Goal: Transaction & Acquisition: Download file/media

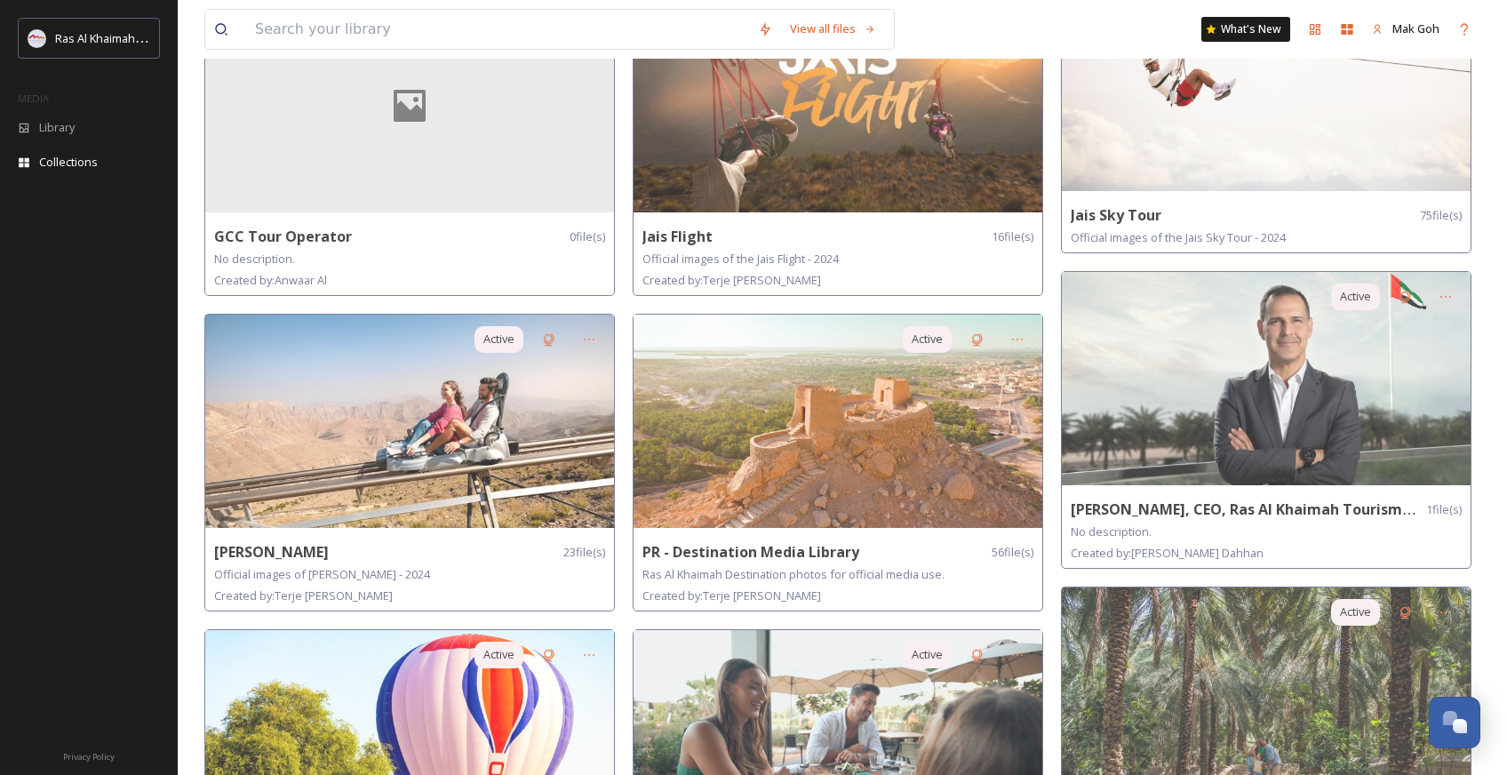
scroll to position [829, 0]
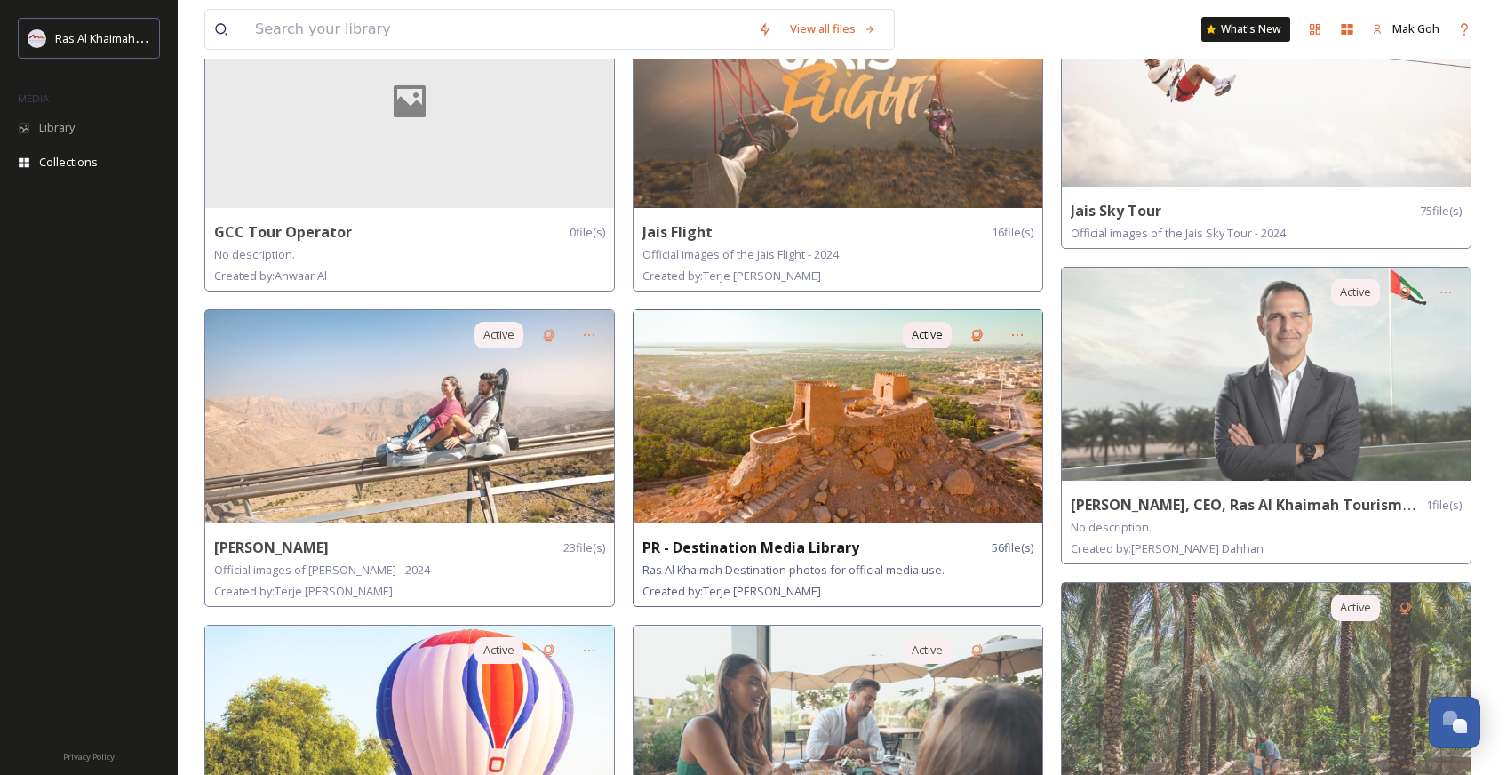
click at [704, 366] on img at bounding box center [838, 416] width 409 height 213
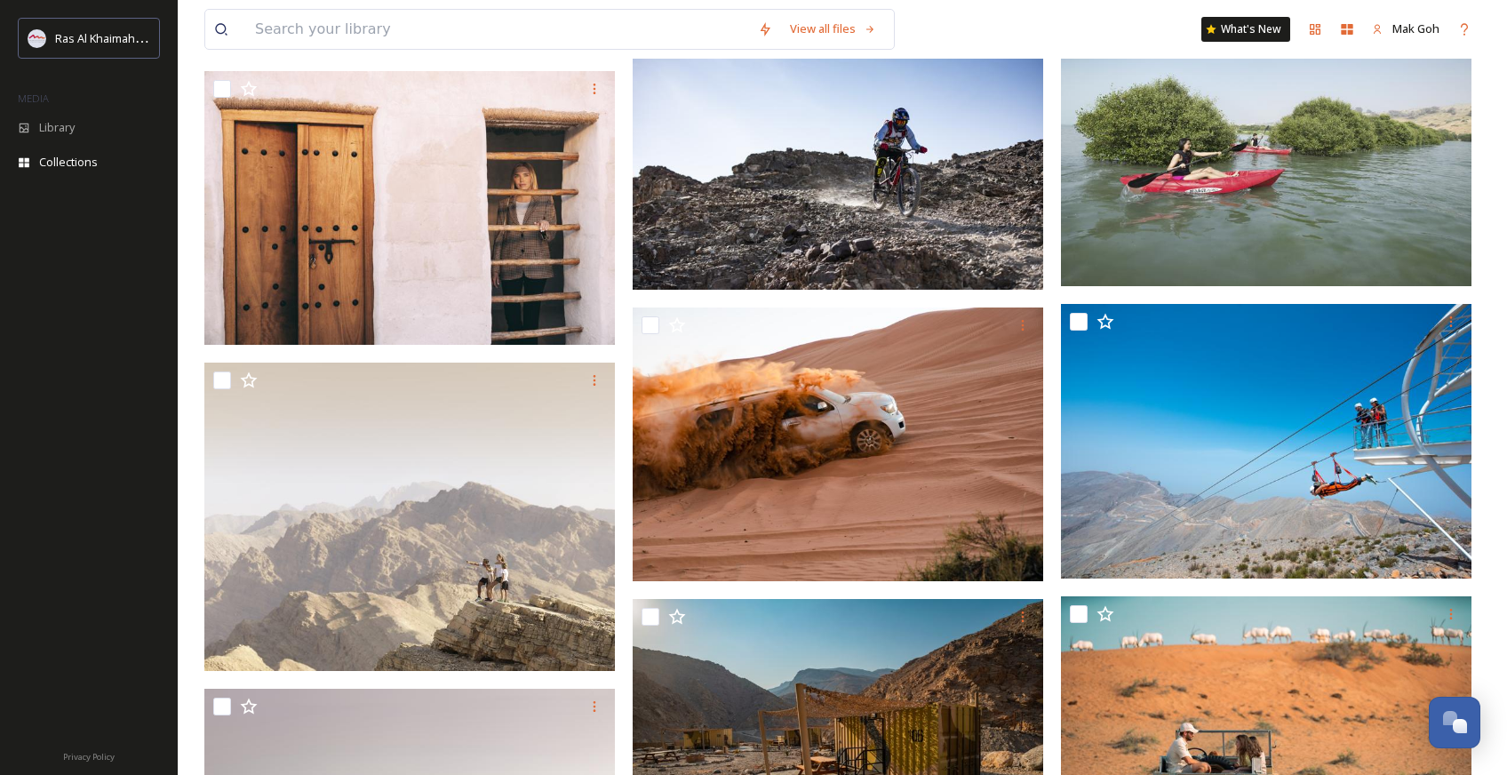
scroll to position [3790, 0]
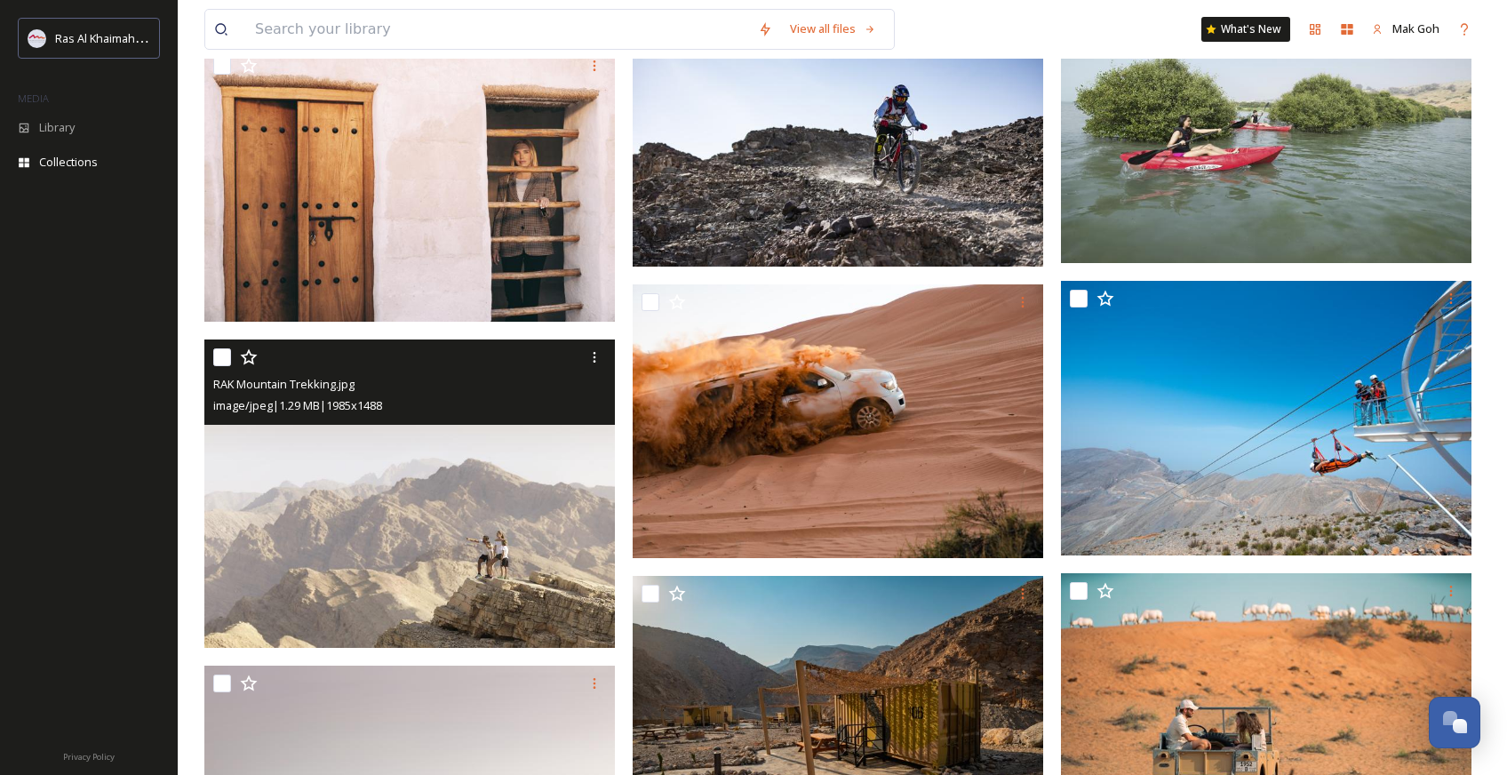
click at [487, 540] on img at bounding box center [409, 493] width 411 height 308
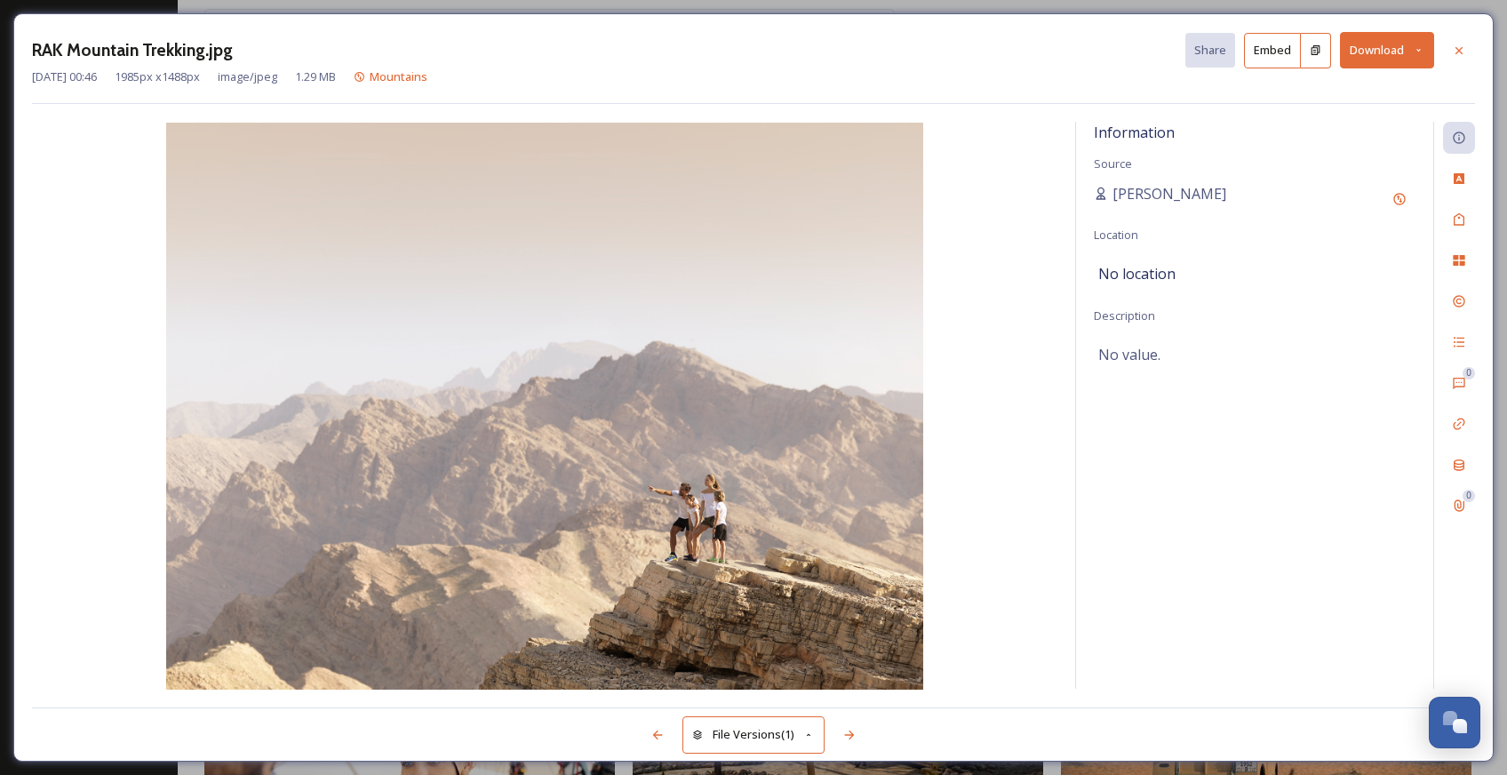
click at [1381, 49] on button "Download" at bounding box center [1387, 50] width 94 height 36
click at [1317, 99] on div "Download Original (1985 x 1488)" at bounding box center [1341, 91] width 186 height 35
click at [1452, 51] on icon at bounding box center [1459, 51] width 14 height 14
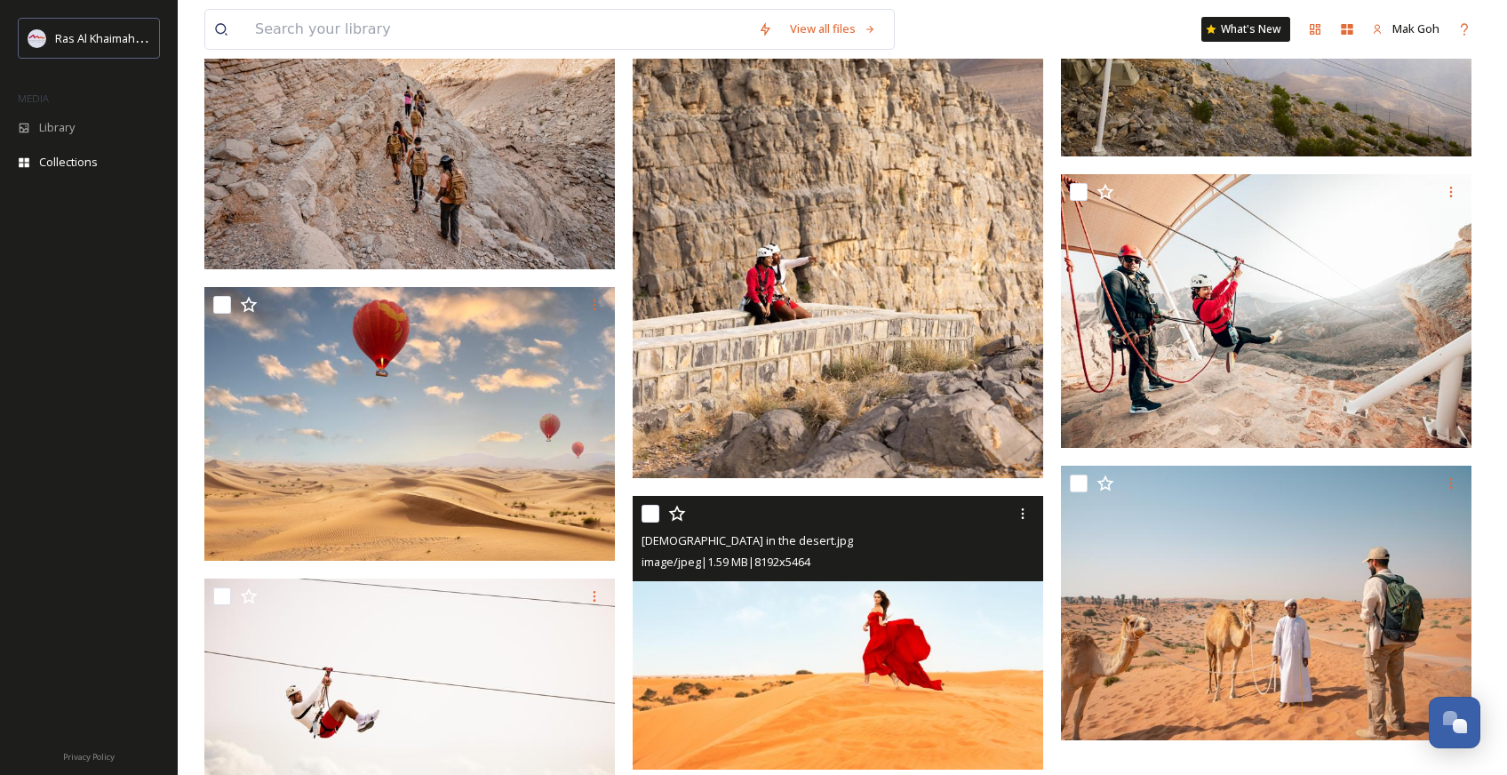
scroll to position [5085, 0]
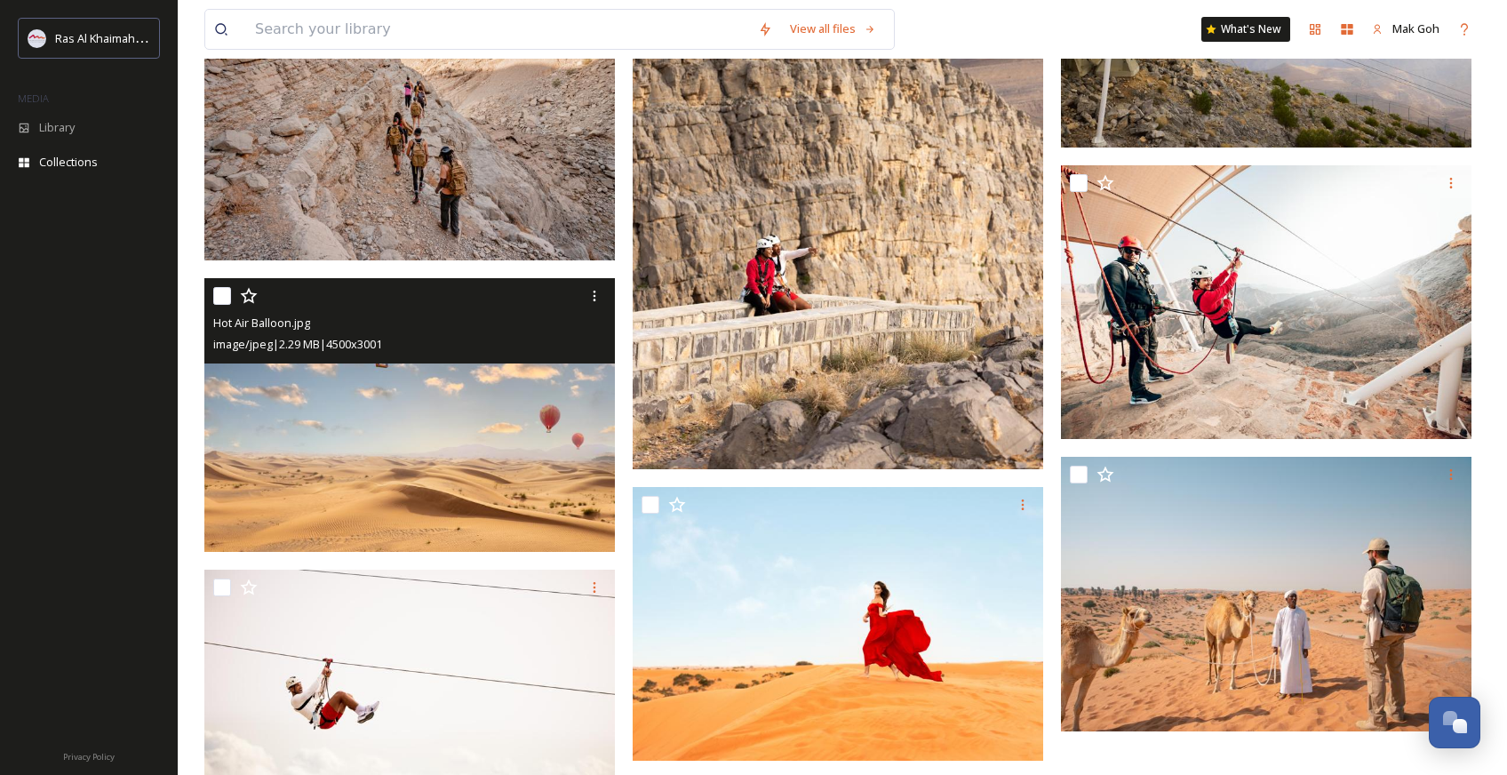
click at [478, 471] on img at bounding box center [409, 415] width 411 height 274
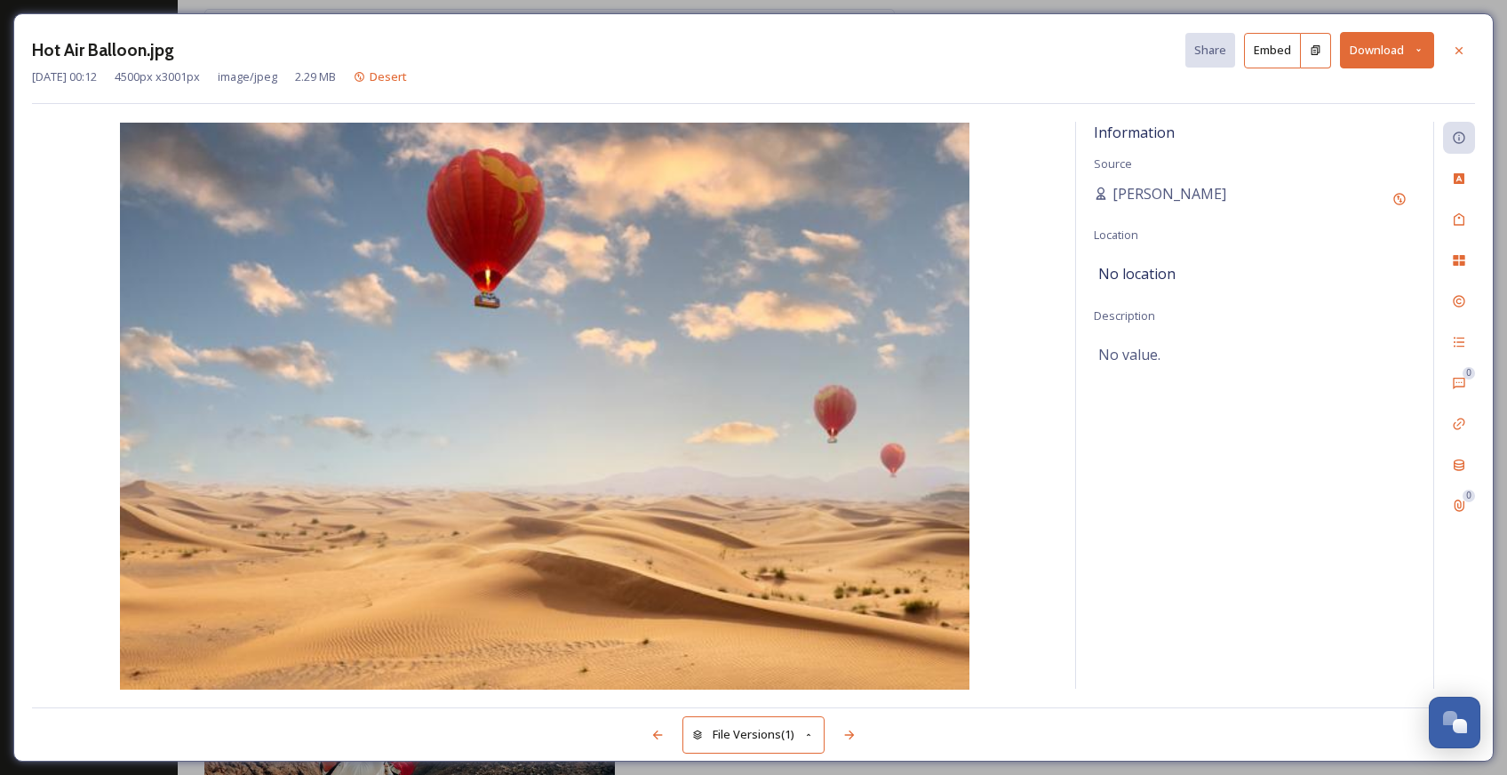
click at [1364, 57] on button "Download" at bounding box center [1387, 50] width 94 height 36
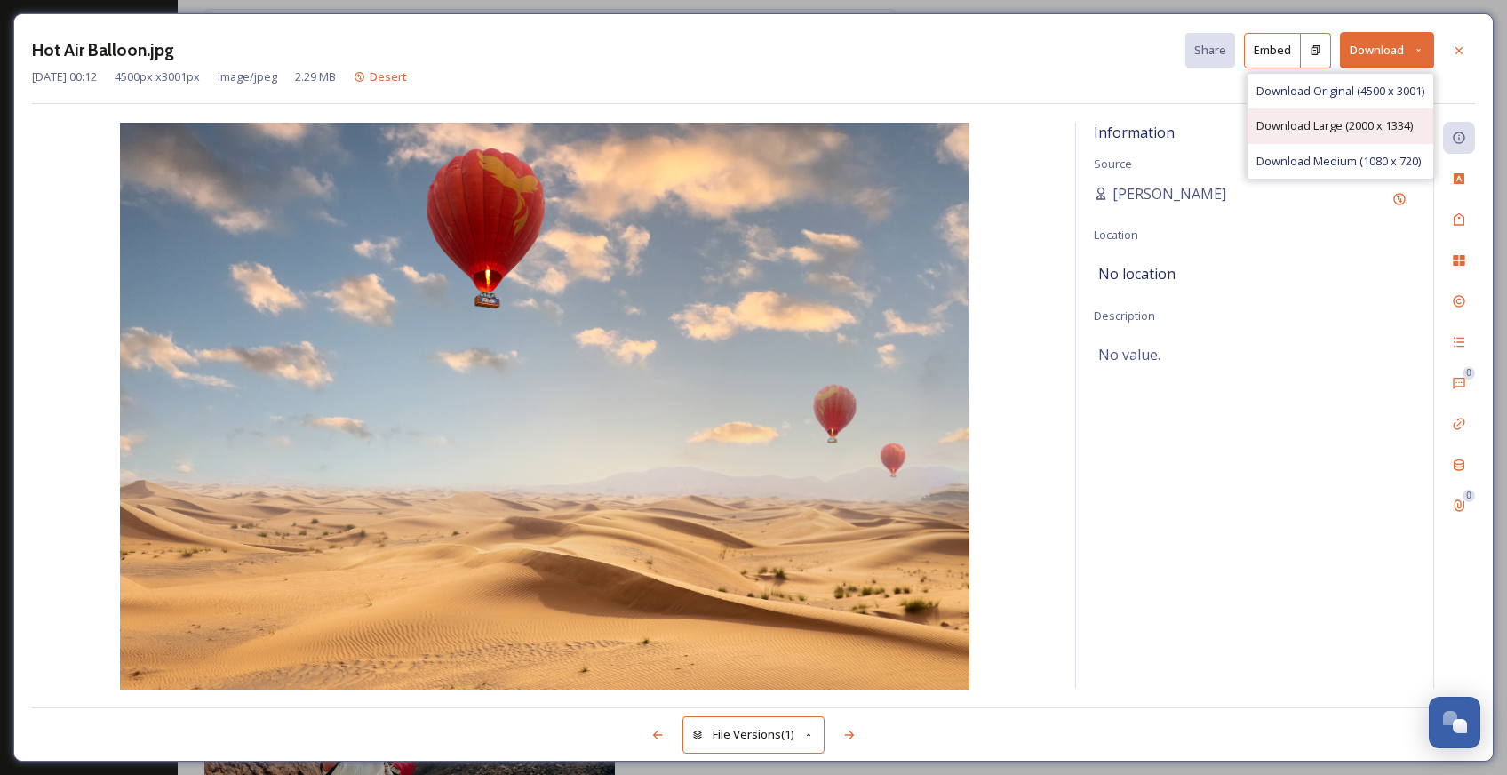
click at [1355, 127] on span "Download Large (2000 x 1334)" at bounding box center [1334, 125] width 156 height 17
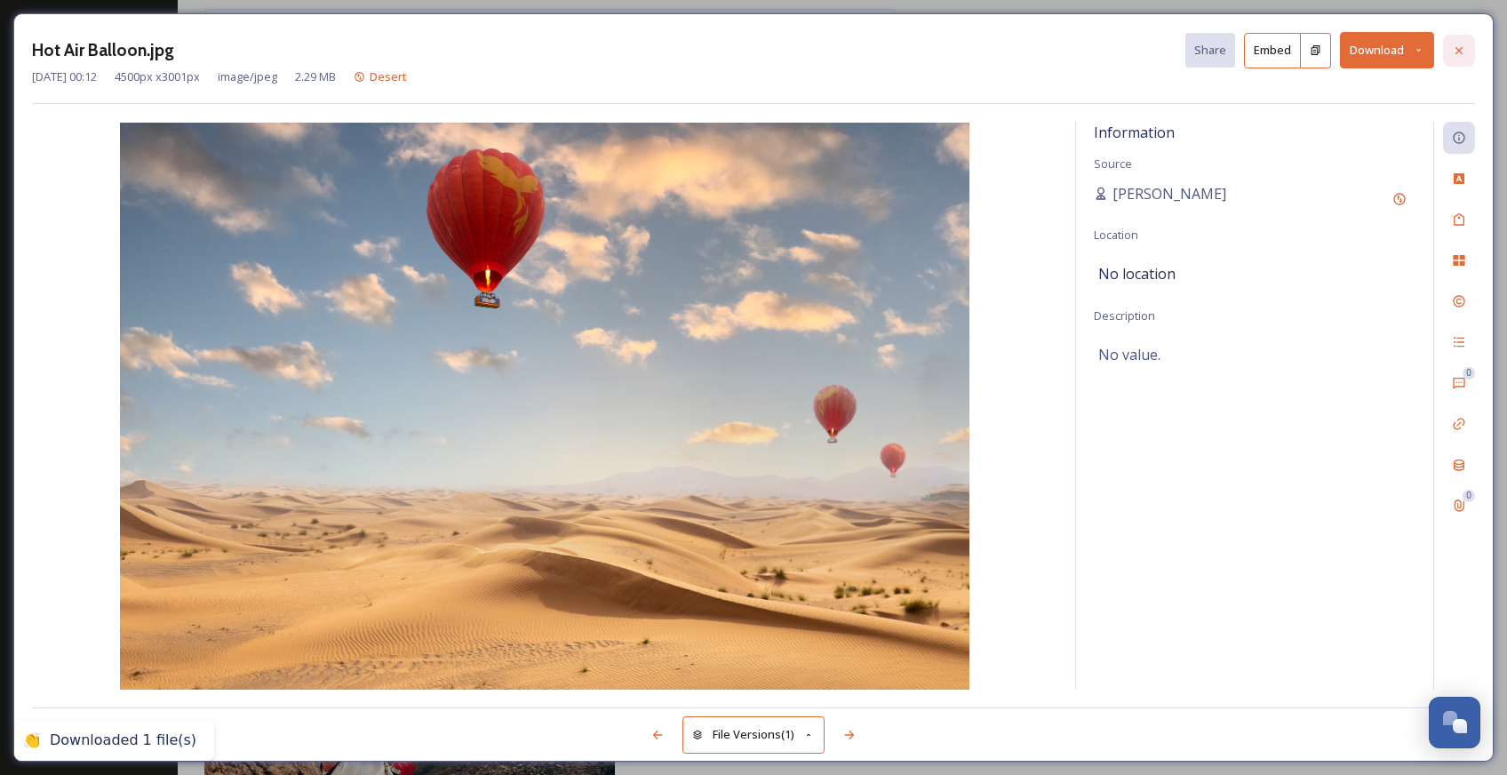
click at [1461, 54] on icon at bounding box center [1459, 51] width 14 height 14
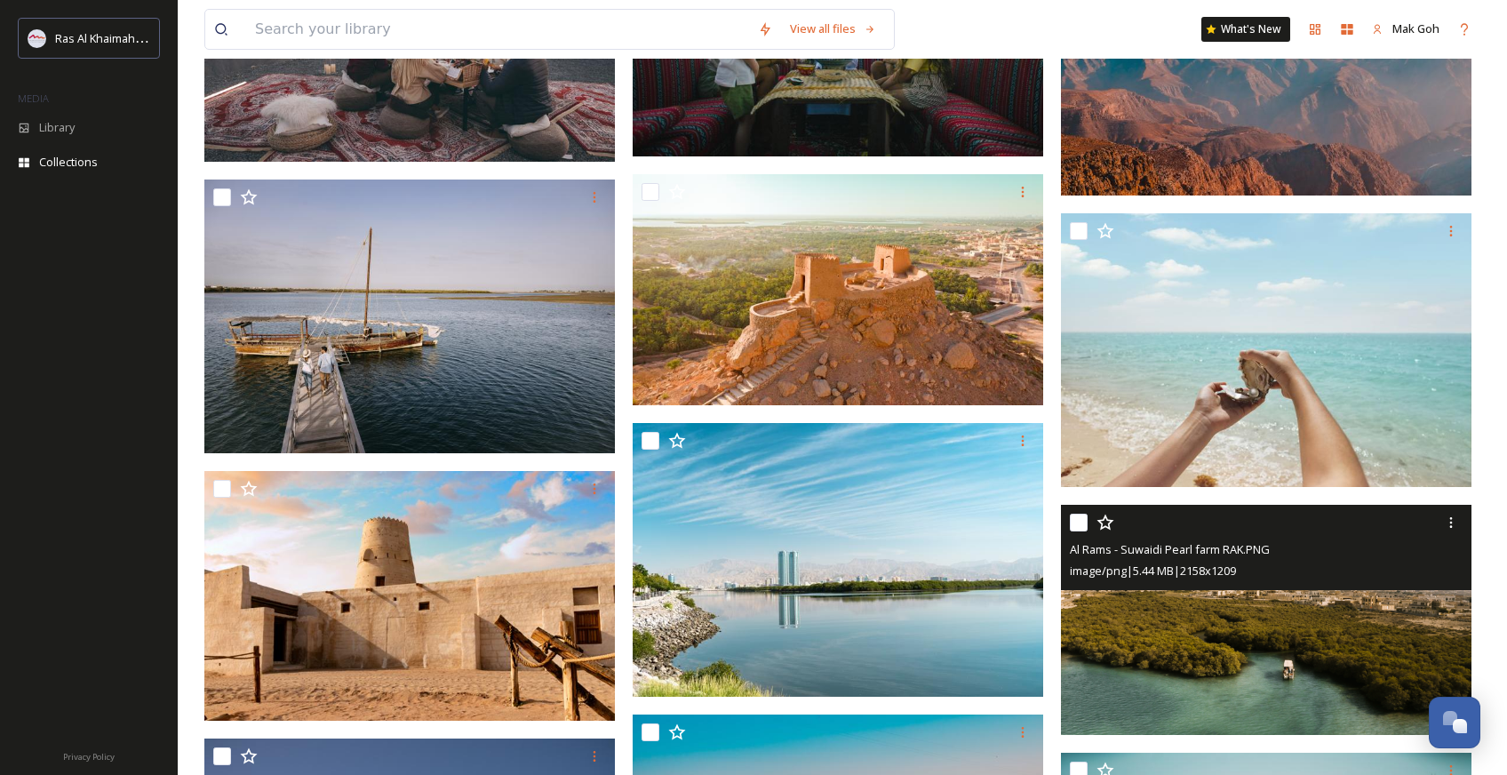
scroll to position [1863, 0]
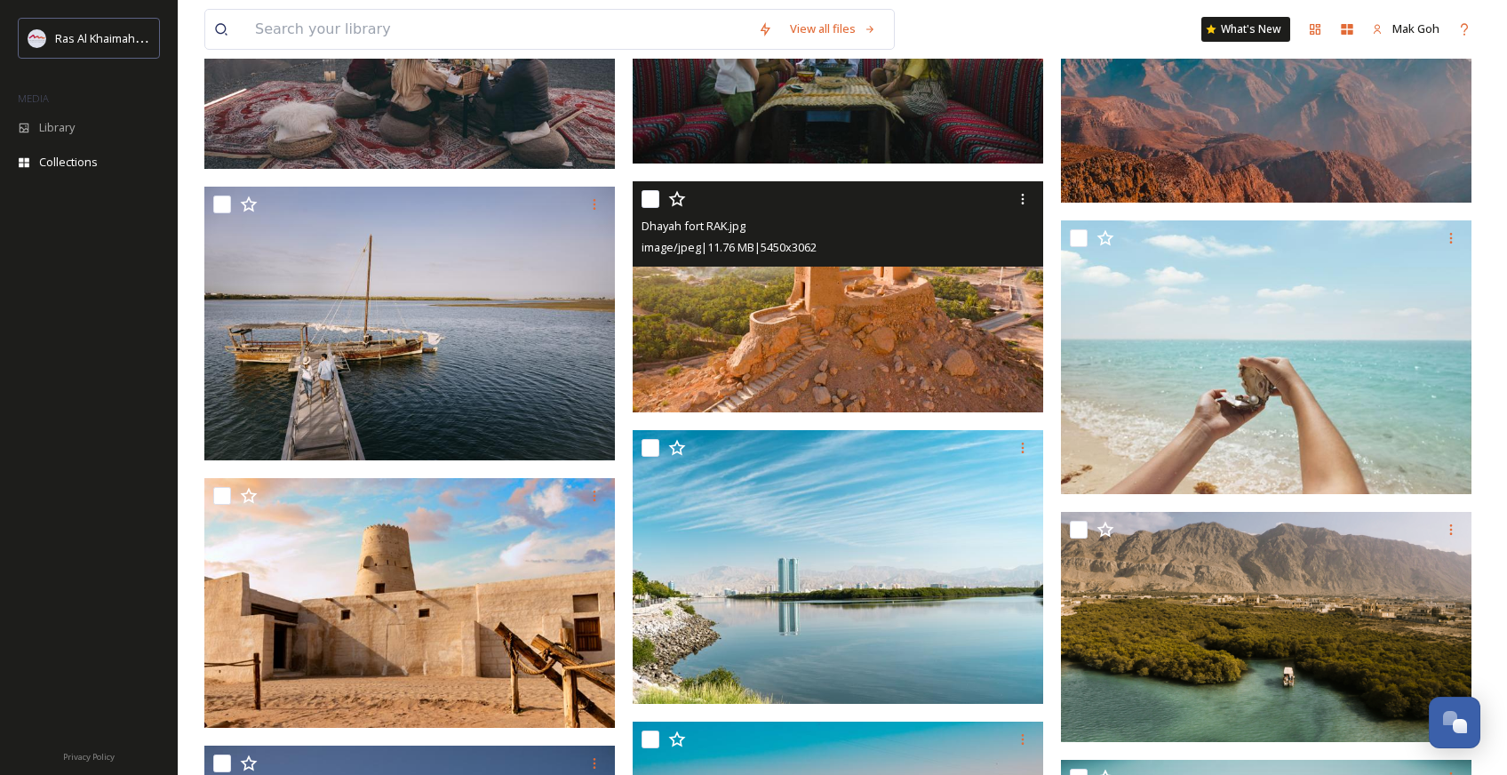
click at [946, 342] on img at bounding box center [838, 296] width 411 height 230
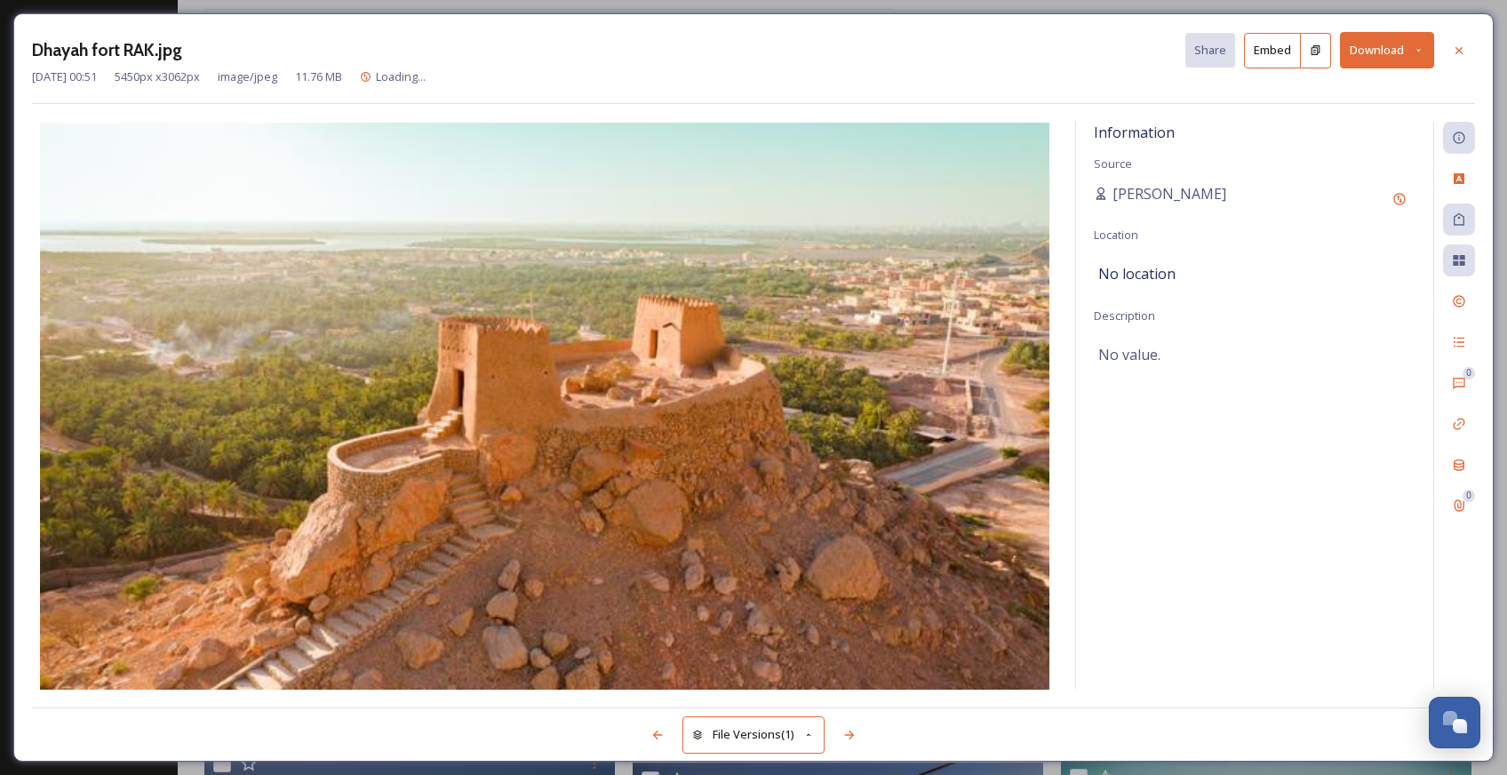
click at [1375, 52] on button "Download" at bounding box center [1387, 50] width 94 height 36
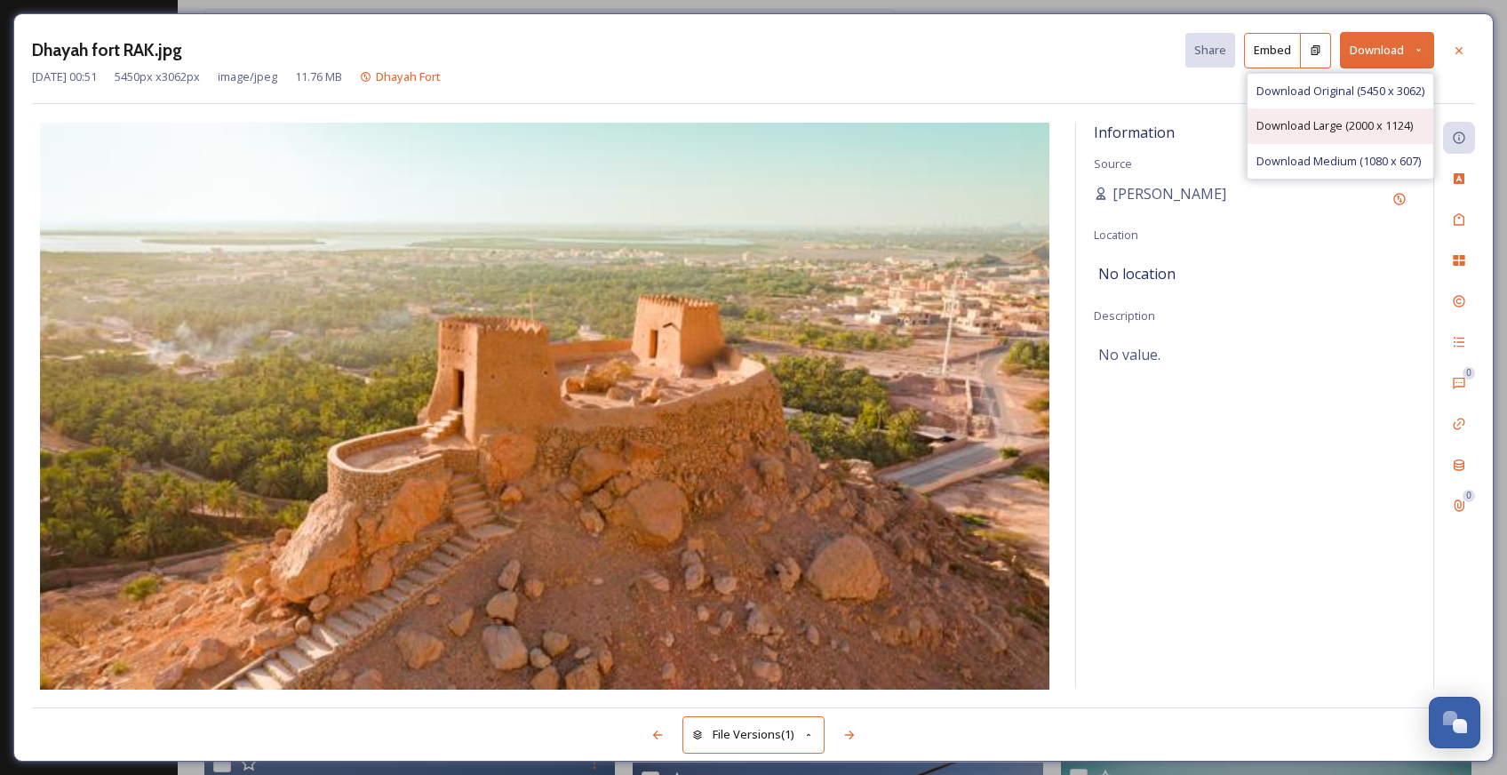
click at [1376, 127] on span "Download Large (2000 x 1124)" at bounding box center [1334, 125] width 156 height 17
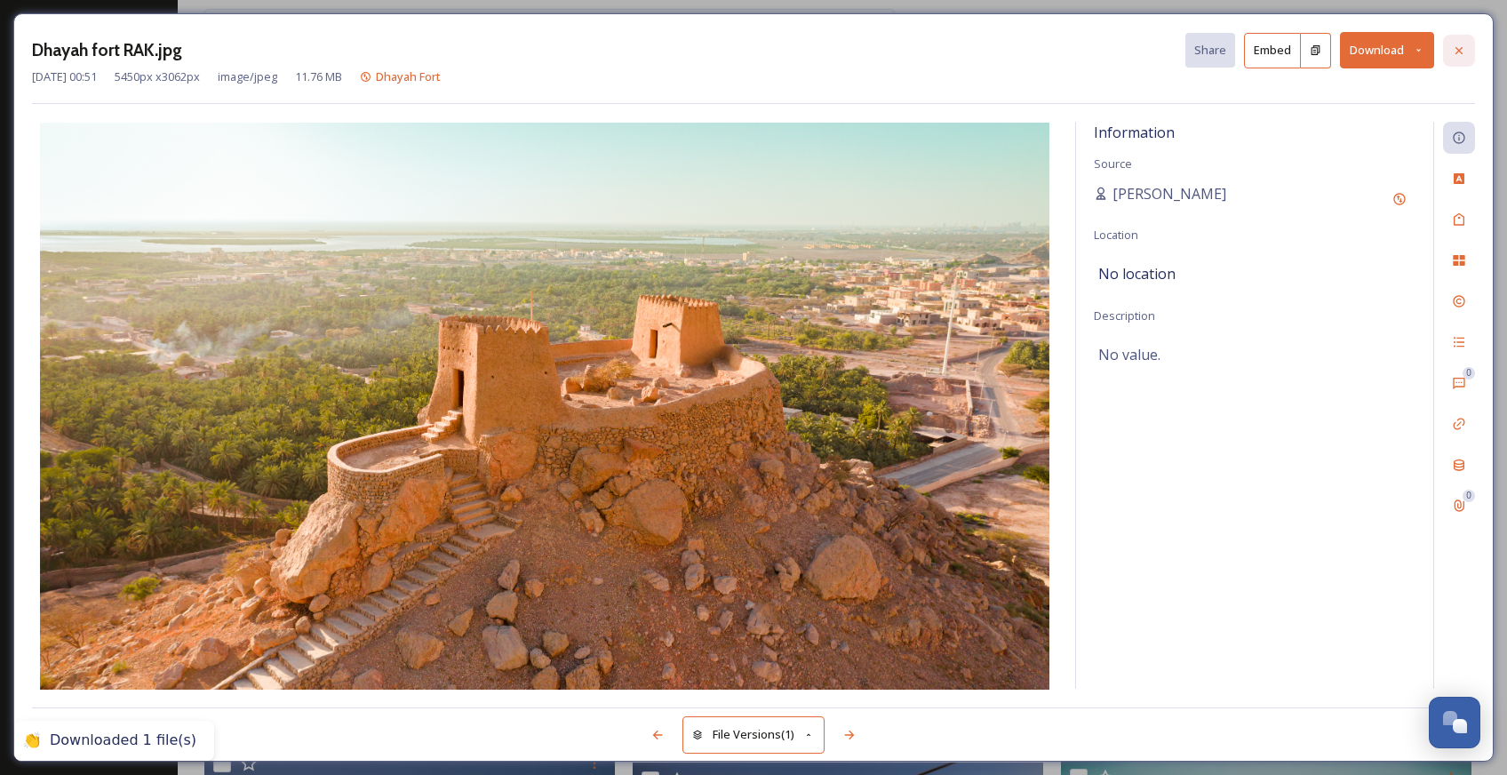
click at [1457, 54] on icon at bounding box center [1459, 51] width 14 height 14
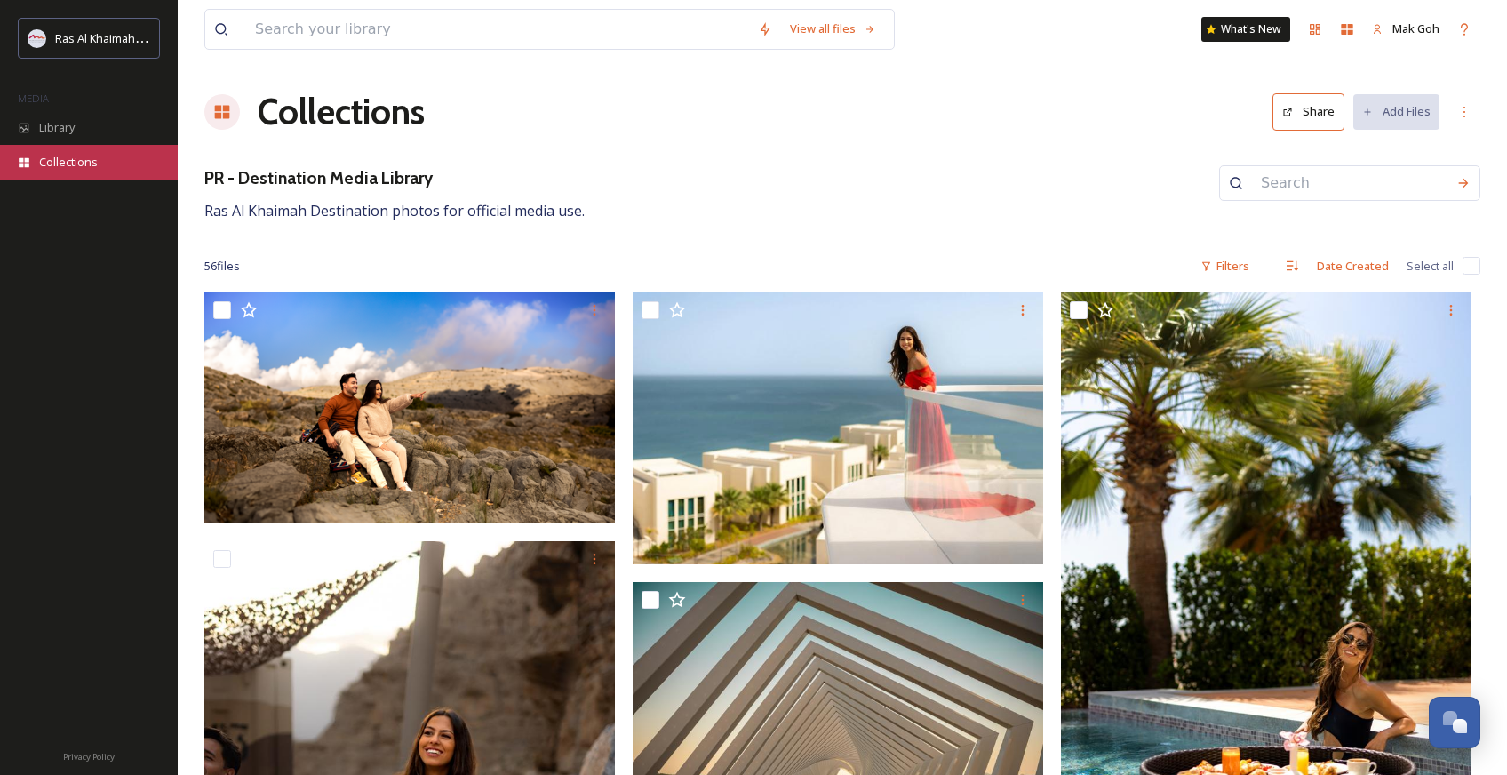
click at [60, 160] on span "Collections" at bounding box center [68, 162] width 59 height 17
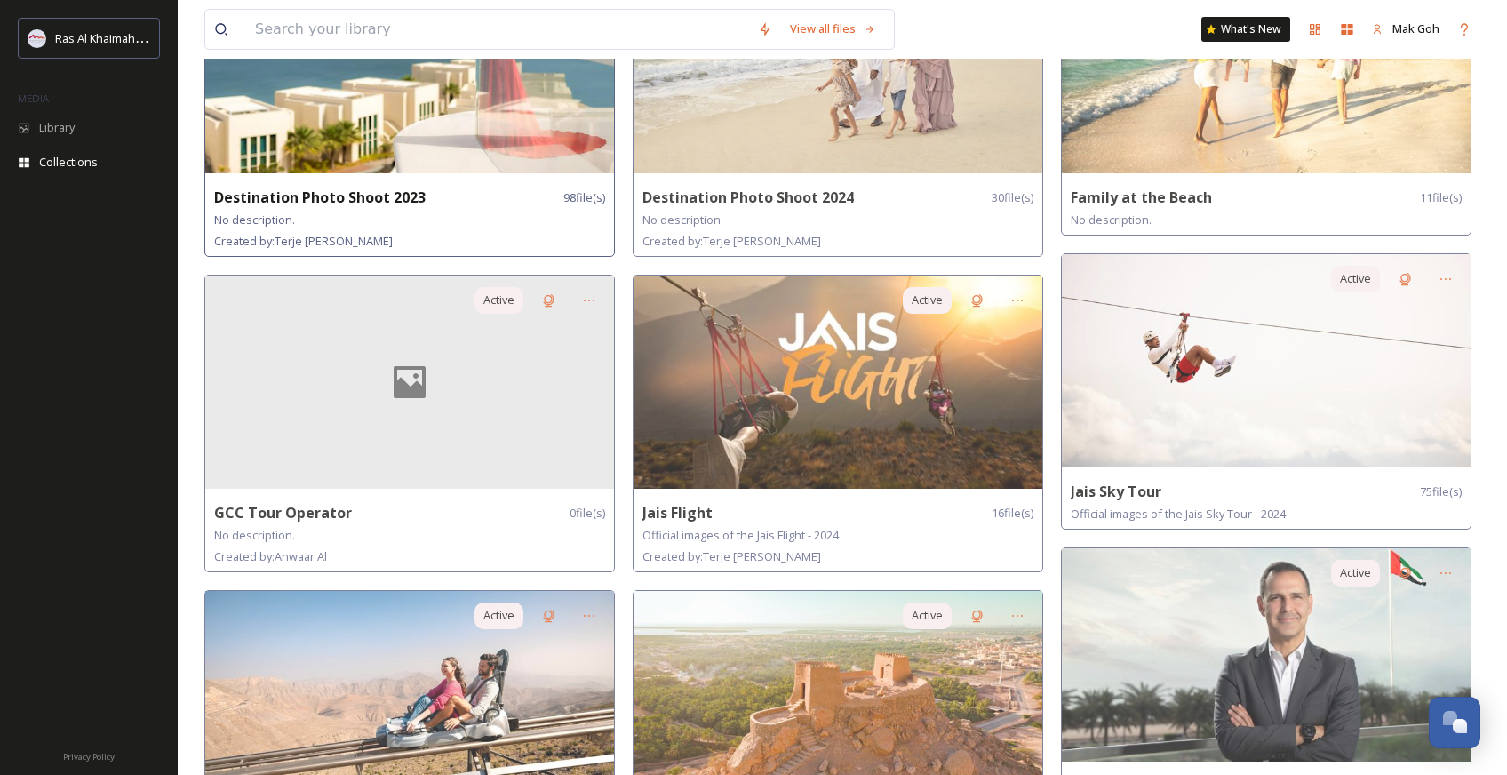
scroll to position [550, 0]
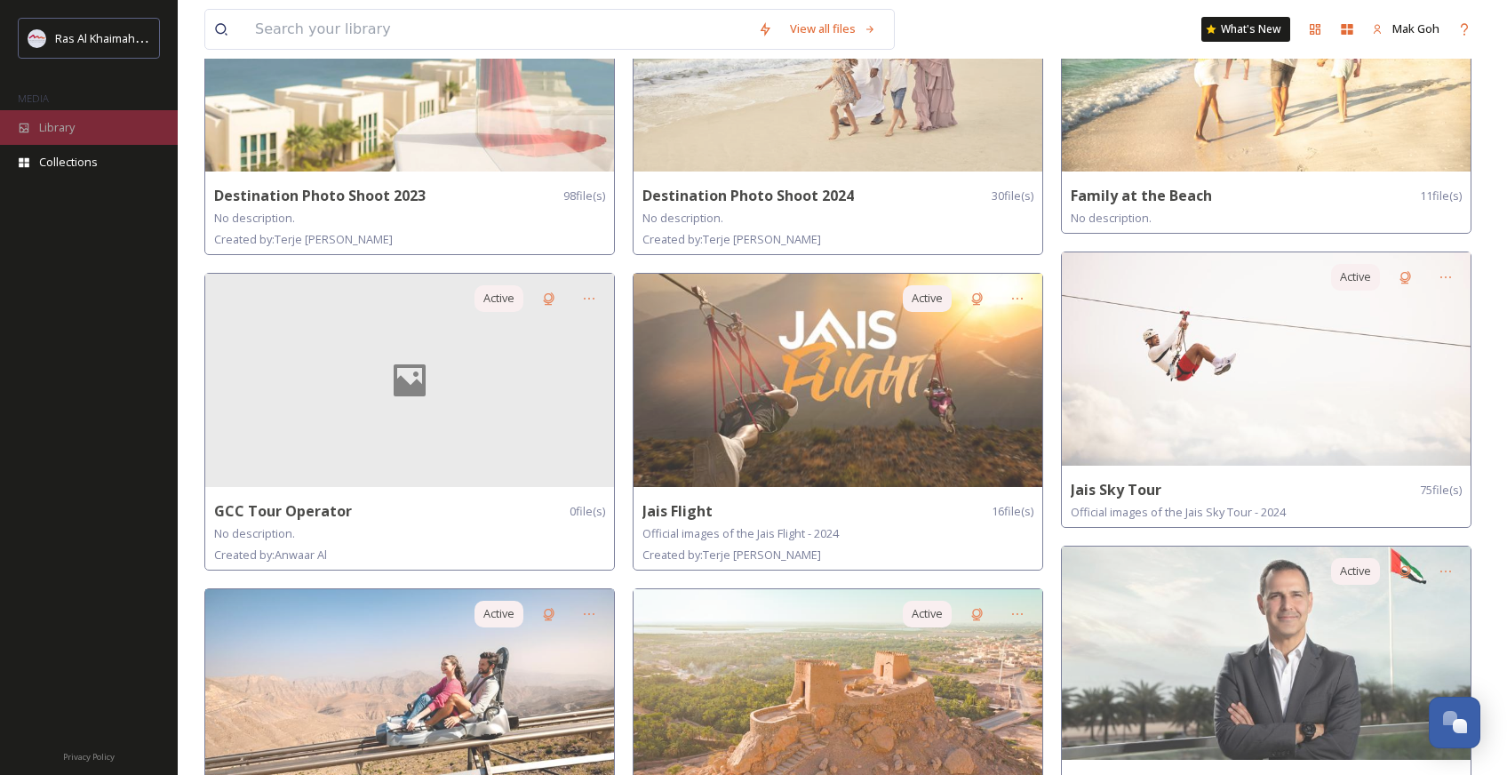
click at [79, 129] on div "Library" at bounding box center [89, 127] width 178 height 35
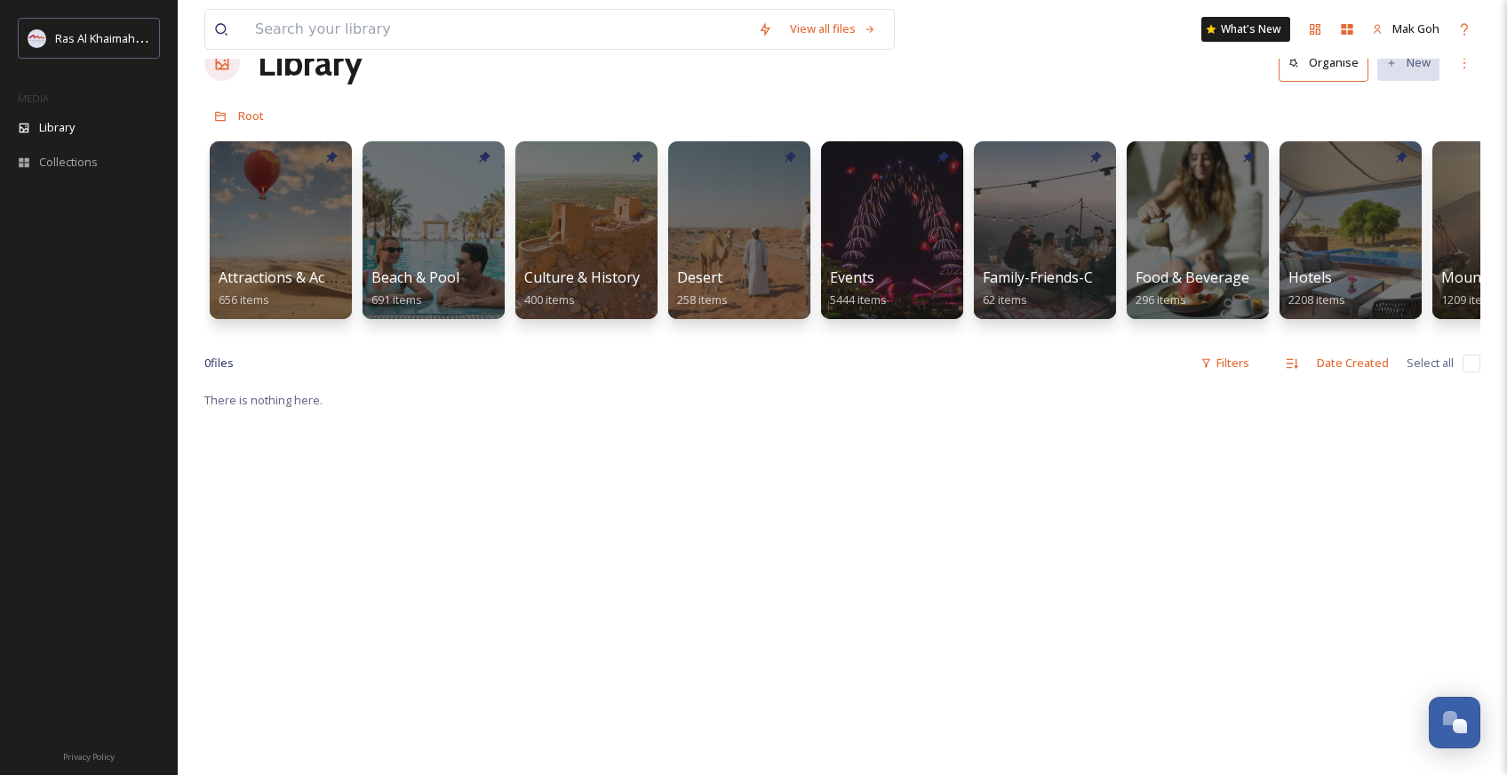
scroll to position [73, 0]
